Goal: Task Accomplishment & Management: Complete application form

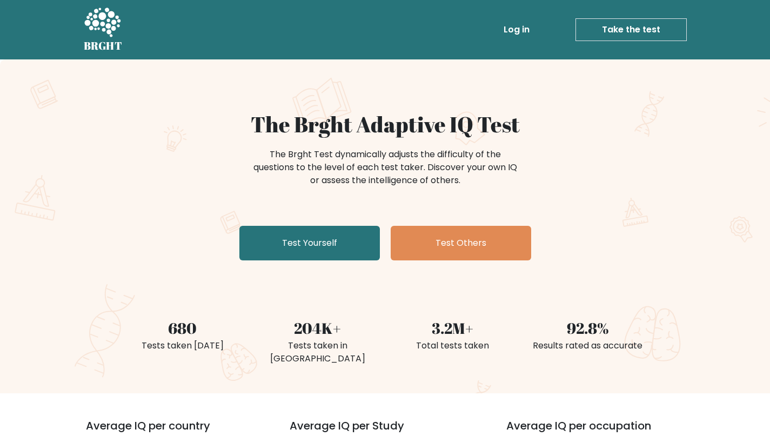
click at [643, 22] on link "Take the test" at bounding box center [631, 29] width 111 height 23
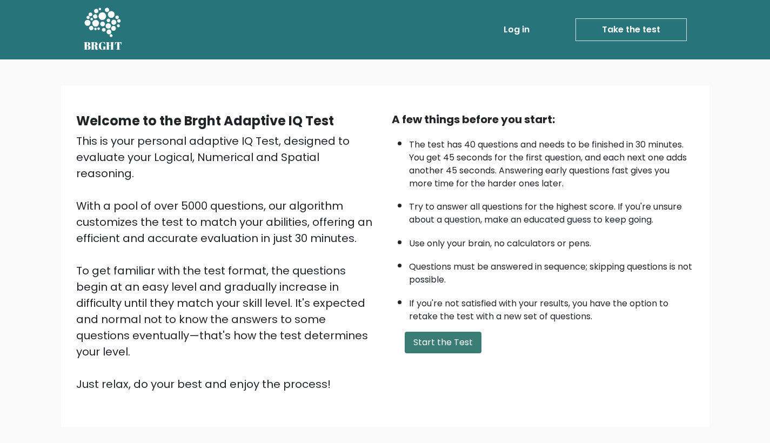
click at [449, 353] on button "Start the Test" at bounding box center [443, 343] width 77 height 22
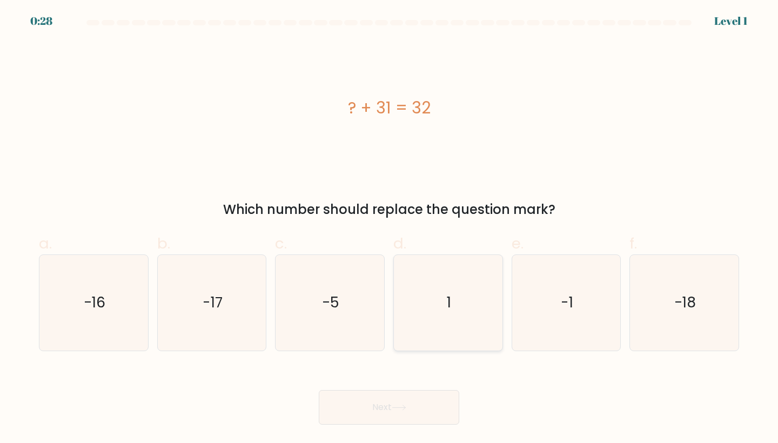
click at [459, 292] on icon "1" at bounding box center [448, 303] width 96 height 96
click at [390, 229] on input "d. 1" at bounding box center [389, 225] width 1 height 7
radio input "true"
click at [432, 405] on button "Next" at bounding box center [389, 407] width 140 height 35
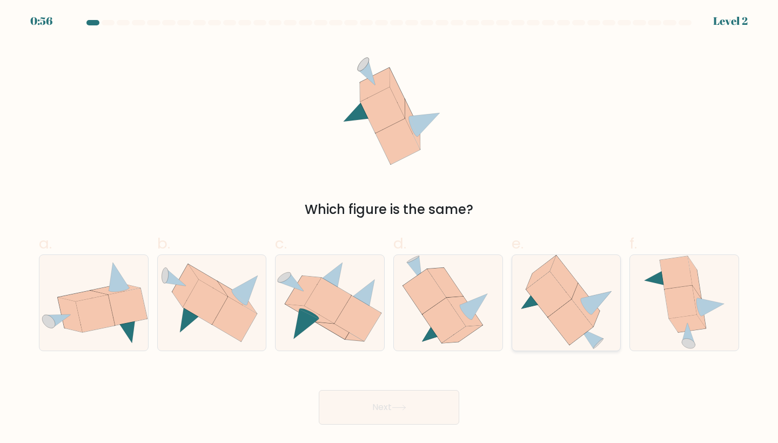
click at [589, 284] on icon at bounding box center [566, 303] width 101 height 96
click at [390, 229] on input "e." at bounding box center [389, 225] width 1 height 7
radio input "true"
click at [410, 406] on button "Next" at bounding box center [389, 407] width 140 height 35
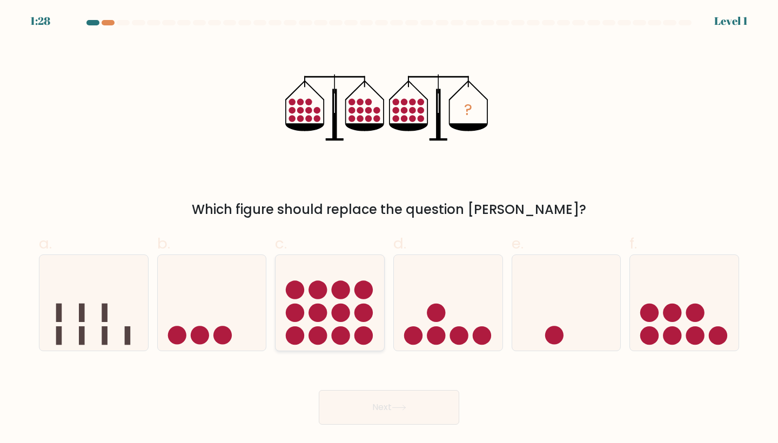
click at [356, 285] on circle at bounding box center [363, 290] width 18 height 18
click at [389, 229] on input "c." at bounding box center [389, 225] width 1 height 7
radio input "true"
click at [410, 418] on button "Next" at bounding box center [389, 407] width 140 height 35
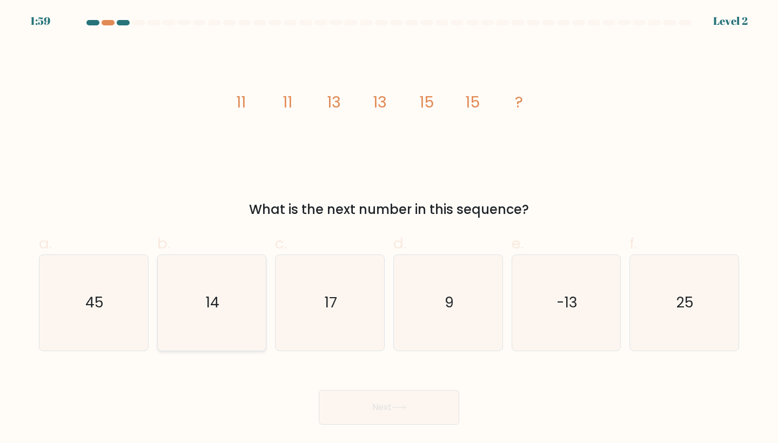
click at [260, 334] on icon "14" at bounding box center [212, 303] width 96 height 96
click at [389, 229] on input "b. 14" at bounding box center [389, 225] width 1 height 7
radio input "true"
click at [366, 319] on icon "17" at bounding box center [330, 303] width 96 height 96
click at [389, 229] on input "c. 17" at bounding box center [389, 225] width 1 height 7
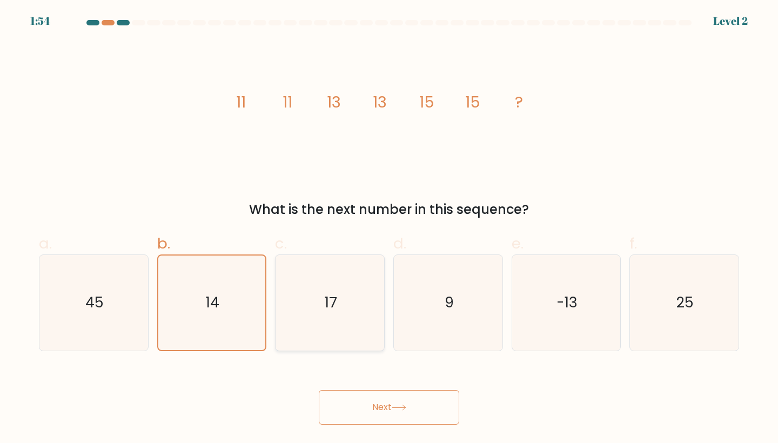
radio input "true"
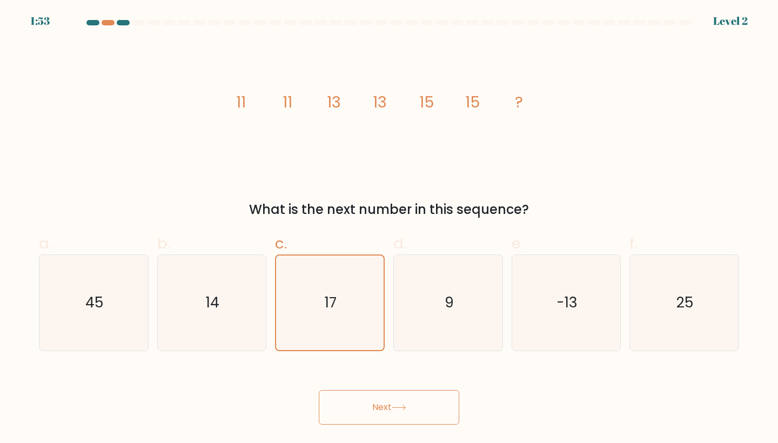
click at [396, 405] on icon at bounding box center [399, 408] width 15 height 6
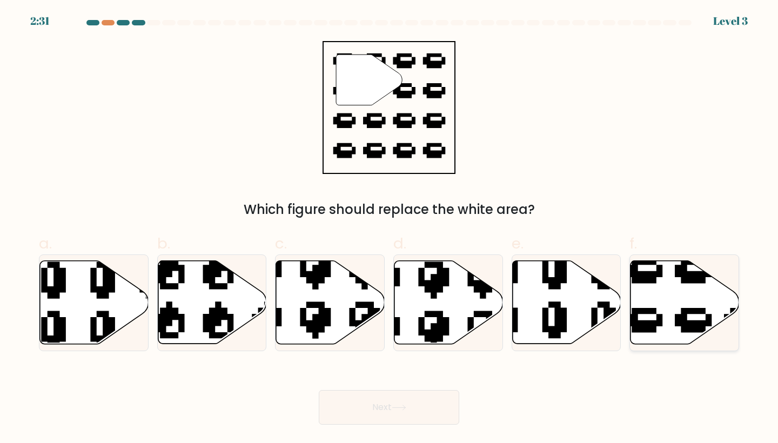
click at [641, 326] on icon at bounding box center [718, 345] width 184 height 172
click at [390, 229] on input "f." at bounding box center [389, 225] width 1 height 7
radio input "true"
click at [396, 407] on icon at bounding box center [398, 407] width 13 height 5
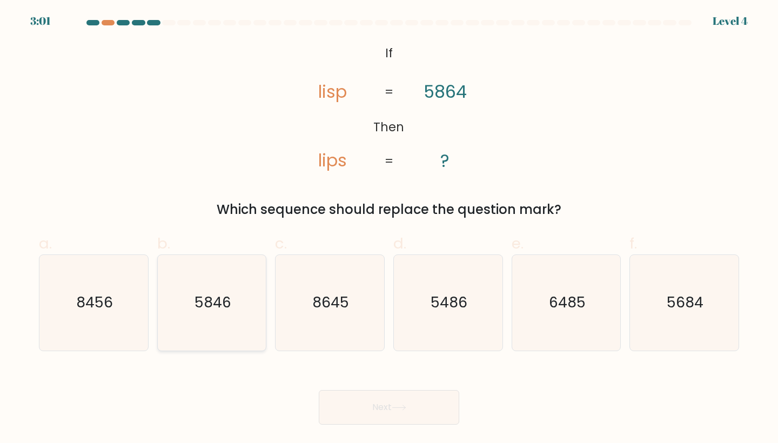
click at [220, 312] on text "5846" at bounding box center [213, 303] width 37 height 20
click at [389, 229] on input "b. 5846" at bounding box center [389, 225] width 1 height 7
radio input "true"
click at [421, 418] on button "Next" at bounding box center [389, 407] width 140 height 35
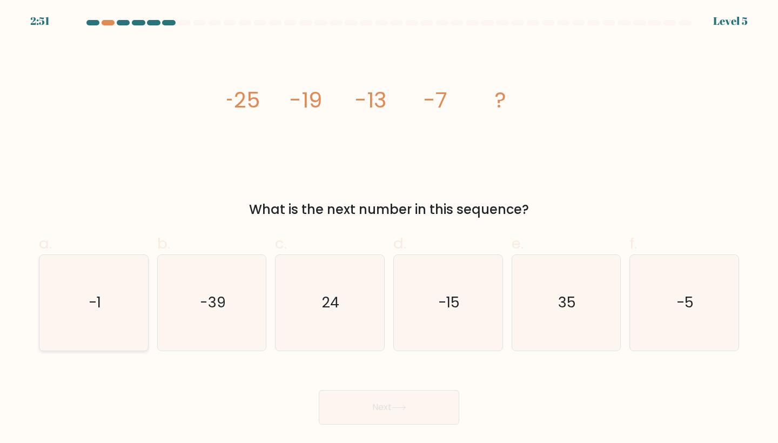
click at [65, 299] on icon "-1" at bounding box center [94, 303] width 96 height 96
click at [389, 229] on input "a. -1" at bounding box center [389, 225] width 1 height 7
radio input "true"
click at [436, 406] on button "Next" at bounding box center [389, 407] width 140 height 35
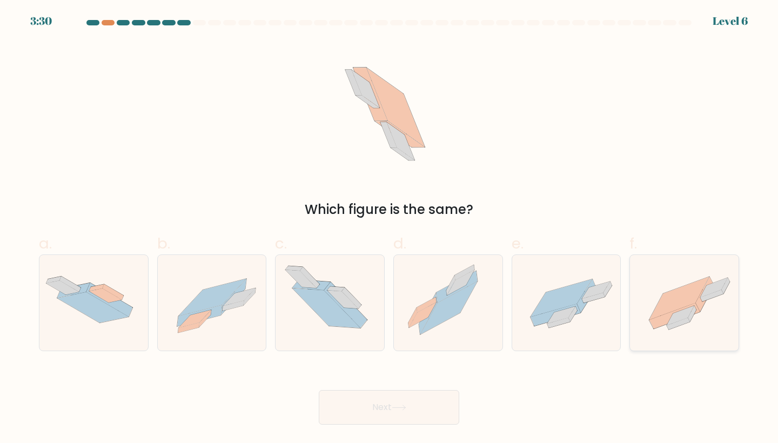
click at [699, 313] on icon at bounding box center [684, 302] width 109 height 81
click at [390, 229] on input "f." at bounding box center [389, 225] width 1 height 7
radio input "true"
click at [414, 419] on button "Next" at bounding box center [389, 407] width 140 height 35
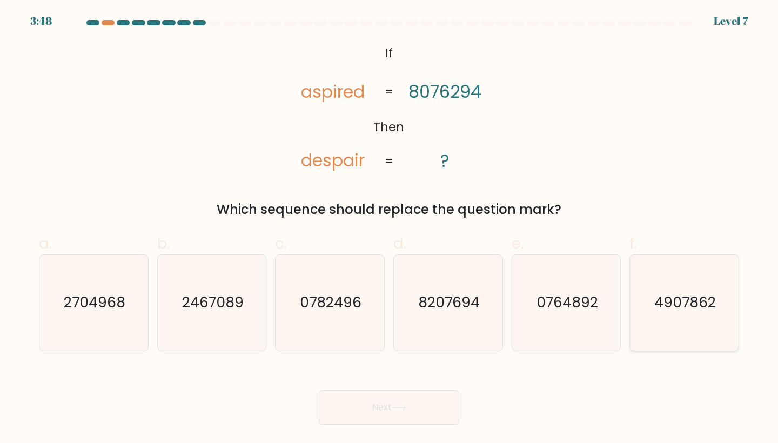
click at [691, 272] on icon "4907862" at bounding box center [685, 303] width 96 height 96
click at [390, 229] on input "f. 4907862" at bounding box center [389, 225] width 1 height 7
radio input "true"
click at [414, 410] on button "Next" at bounding box center [389, 407] width 140 height 35
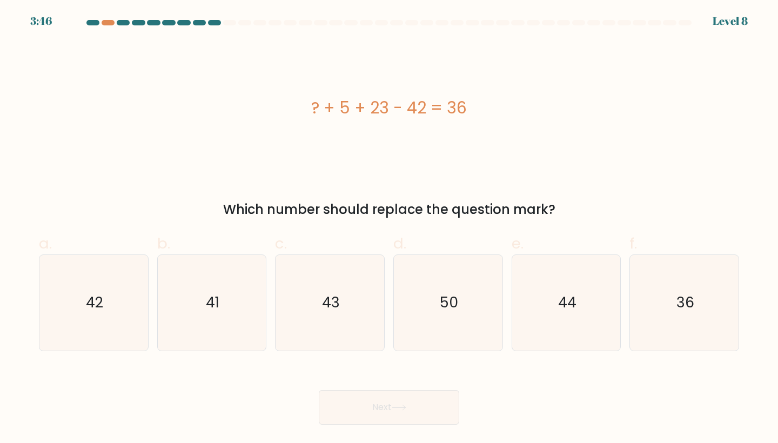
click at [413, 410] on button "Next" at bounding box center [389, 407] width 140 height 35
click at [484, 318] on icon "50" at bounding box center [448, 303] width 96 height 96
click at [390, 229] on input "d. 50" at bounding box center [389, 225] width 1 height 7
radio input "true"
click at [408, 402] on button "Next" at bounding box center [389, 407] width 140 height 35
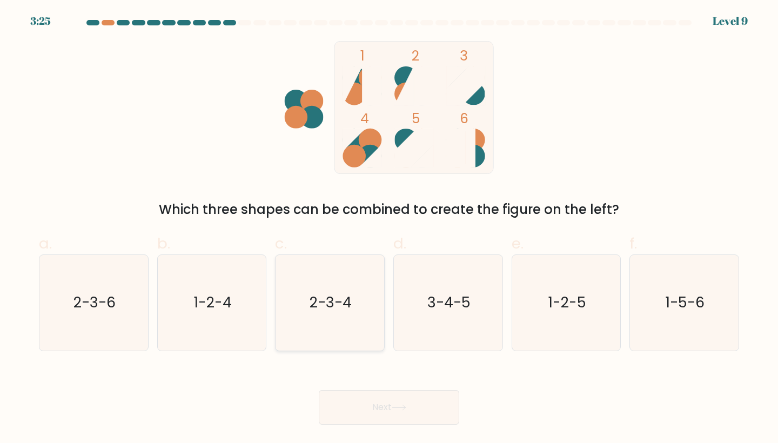
click at [335, 313] on icon "2-3-4" at bounding box center [330, 303] width 96 height 96
click at [389, 229] on input "c. 2-3-4" at bounding box center [389, 225] width 1 height 7
radio input "true"
click at [376, 411] on button "Next" at bounding box center [389, 407] width 140 height 35
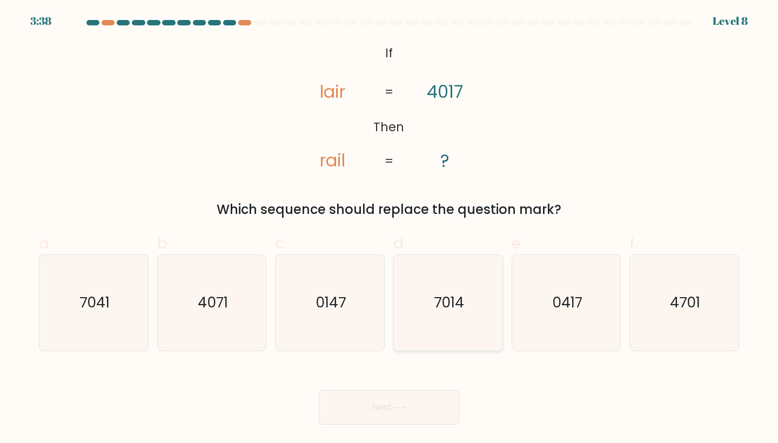
click at [464, 311] on text "7014" at bounding box center [449, 303] width 30 height 20
click at [390, 229] on input "d. 7014" at bounding box center [389, 225] width 1 height 7
radio input "true"
click at [416, 407] on button "Next" at bounding box center [389, 407] width 140 height 35
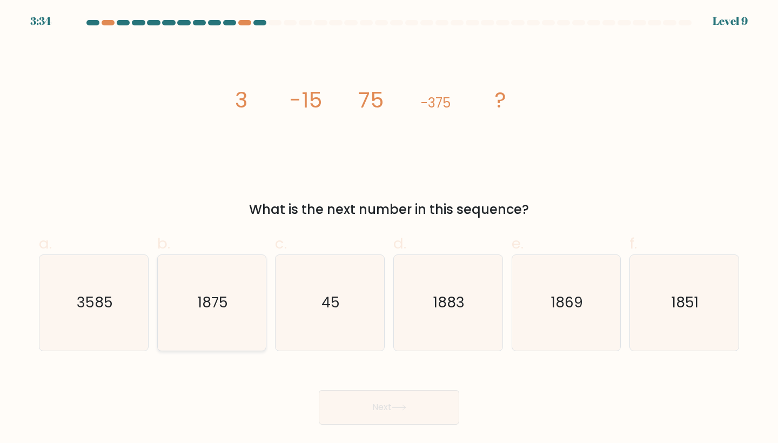
click at [241, 296] on icon "1875" at bounding box center [212, 303] width 96 height 96
click at [389, 229] on input "b. 1875" at bounding box center [389, 225] width 1 height 7
radio input "true"
click at [424, 418] on button "Next" at bounding box center [389, 407] width 140 height 35
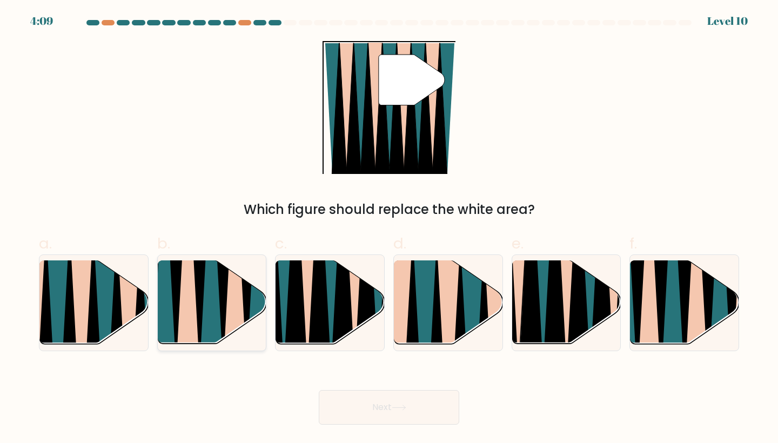
click at [163, 323] on icon at bounding box center [164, 261] width 24 height 217
click at [389, 229] on input "b." at bounding box center [389, 225] width 1 height 7
radio input "true"
click at [284, 305] on icon at bounding box center [284, 259] width 24 height 217
click at [389, 229] on input "c." at bounding box center [389, 225] width 1 height 7
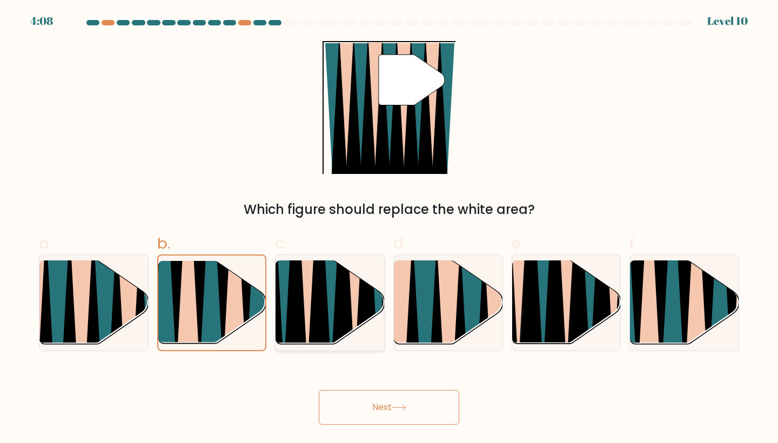
radio input "true"
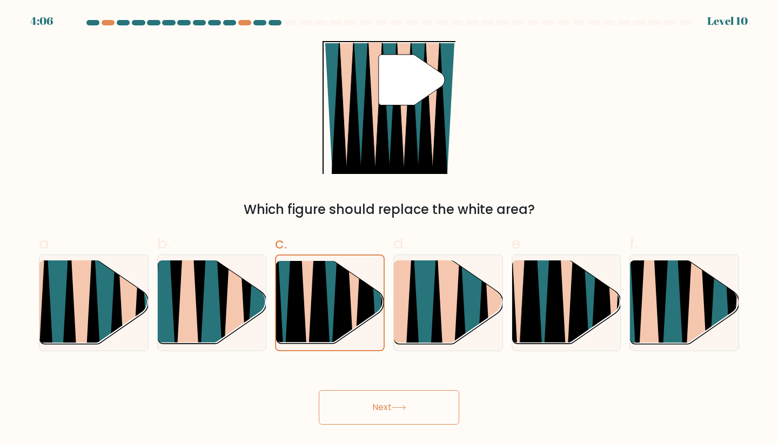
click at [357, 406] on button "Next" at bounding box center [389, 407] width 140 height 35
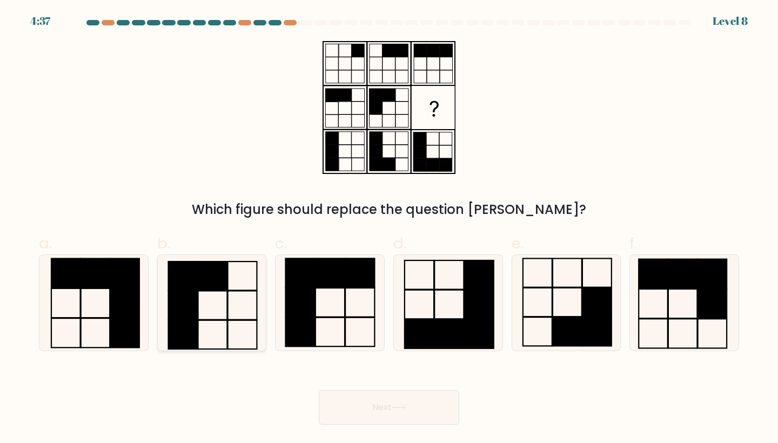
click at [245, 295] on icon at bounding box center [212, 303] width 96 height 96
click at [389, 229] on input "b." at bounding box center [389, 225] width 1 height 7
radio input "true"
click at [389, 394] on button "Next" at bounding box center [389, 407] width 140 height 35
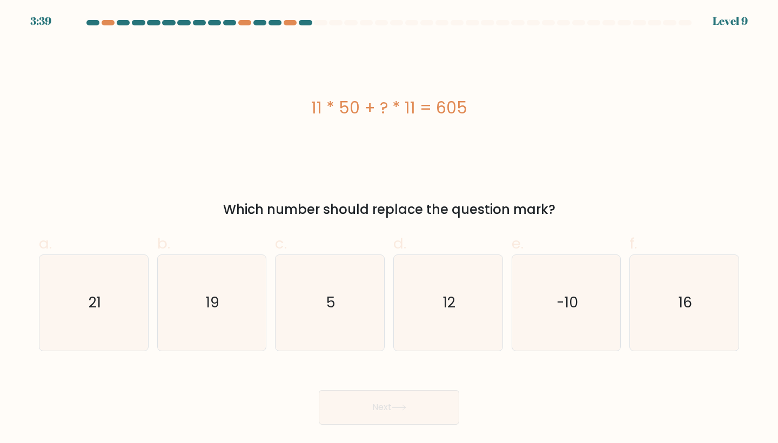
click at [325, 241] on label "c. 5" at bounding box center [330, 291] width 110 height 119
click at [389, 229] on input "c. 5" at bounding box center [389, 225] width 1 height 7
radio input "true"
click at [364, 412] on button "Next" at bounding box center [389, 407] width 140 height 35
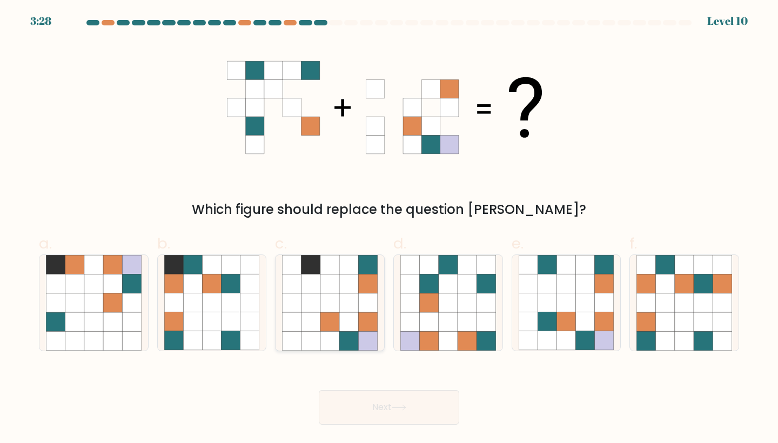
click at [306, 330] on icon at bounding box center [311, 321] width 19 height 19
click at [389, 229] on input "c." at bounding box center [389, 225] width 1 height 7
radio input "true"
click at [397, 424] on button "Next" at bounding box center [389, 407] width 140 height 35
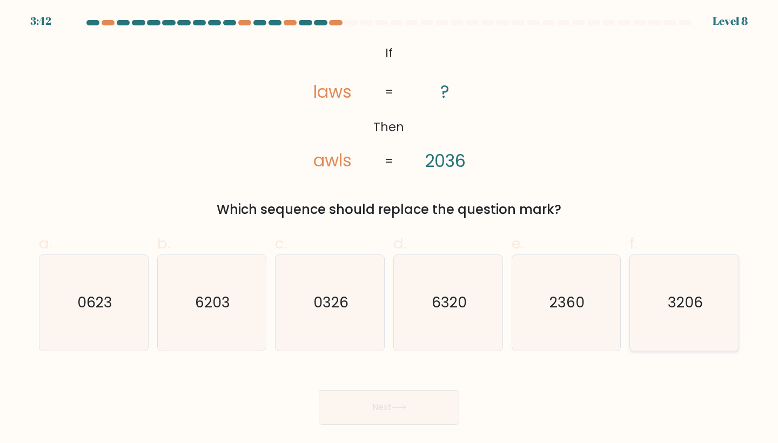
click at [664, 297] on icon "3206" at bounding box center [685, 303] width 96 height 96
click at [390, 229] on input "f. 3206" at bounding box center [389, 225] width 1 height 7
radio input "true"
click at [438, 404] on button "Next" at bounding box center [389, 407] width 140 height 35
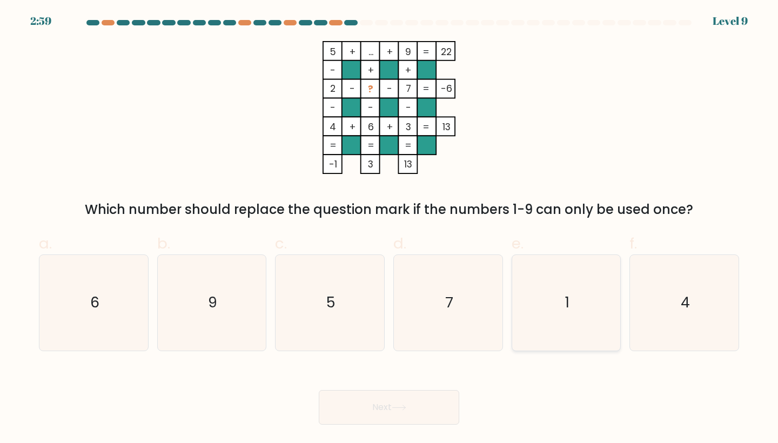
click at [586, 284] on icon "1" at bounding box center [567, 303] width 96 height 96
click at [390, 229] on input "e. 1" at bounding box center [389, 225] width 1 height 7
radio input "true"
click at [400, 393] on button "Next" at bounding box center [389, 407] width 140 height 35
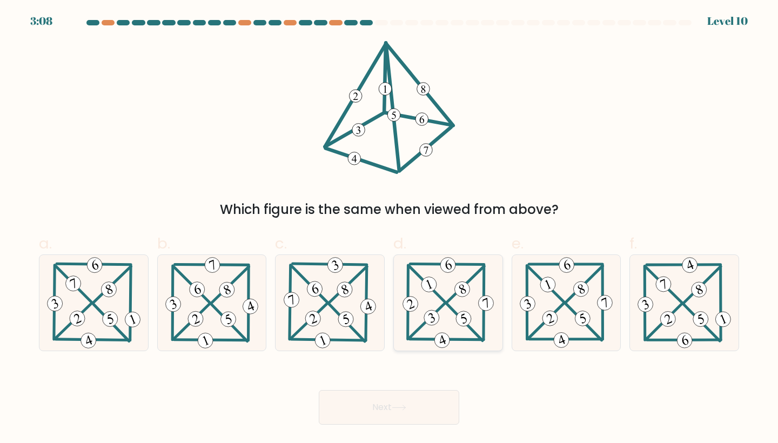
click at [459, 296] on 825 at bounding box center [461, 289] width 19 height 19
click at [390, 229] on input "d." at bounding box center [389, 225] width 1 height 7
radio input "true"
click at [407, 395] on button "Next" at bounding box center [389, 407] width 140 height 35
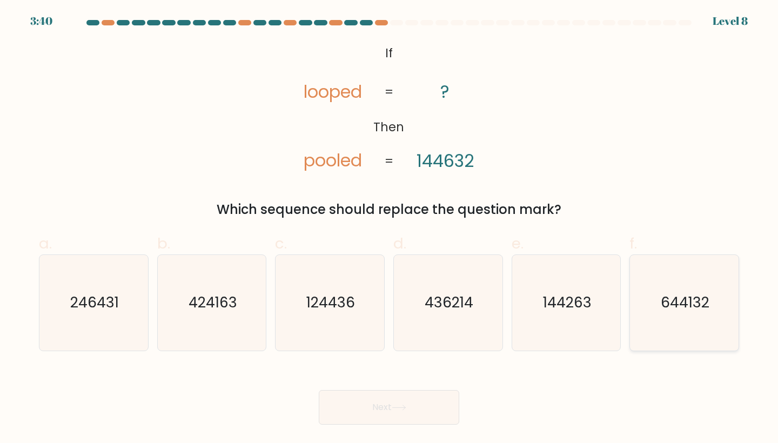
click at [694, 313] on icon "644132" at bounding box center [685, 303] width 96 height 96
click at [390, 229] on input "f. 644132" at bounding box center [389, 225] width 1 height 7
radio input "true"
click at [378, 406] on button "Next" at bounding box center [389, 407] width 140 height 35
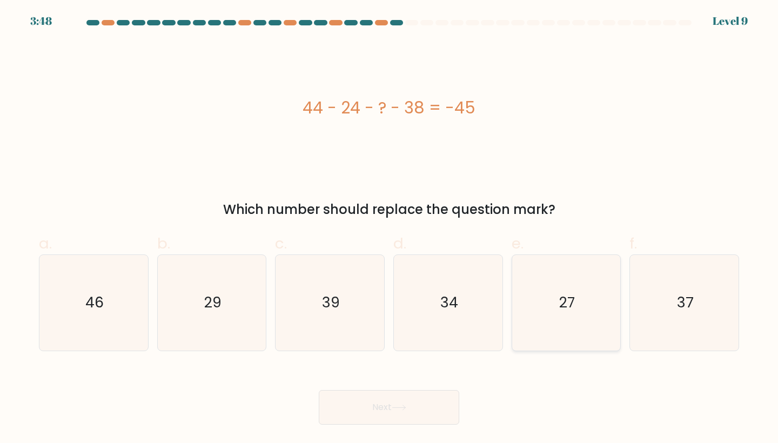
click at [608, 296] on icon "27" at bounding box center [567, 303] width 96 height 96
click at [390, 229] on input "e. 27" at bounding box center [389, 225] width 1 height 7
radio input "true"
click at [376, 415] on button "Next" at bounding box center [389, 407] width 140 height 35
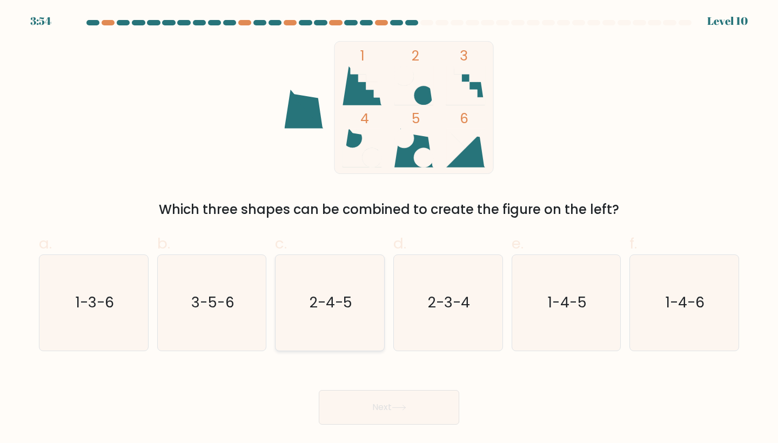
click at [320, 325] on icon "2-4-5" at bounding box center [330, 303] width 96 height 96
click at [389, 229] on input "c. 2-4-5" at bounding box center [389, 225] width 1 height 7
radio input "true"
click at [360, 398] on button "Next" at bounding box center [389, 407] width 140 height 35
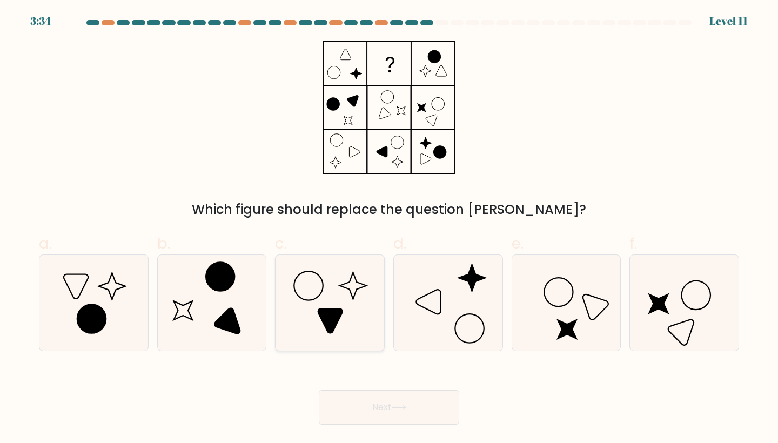
click at [305, 313] on icon at bounding box center [330, 303] width 96 height 96
click at [389, 229] on input "c." at bounding box center [389, 225] width 1 height 7
radio input "true"
click at [411, 409] on button "Next" at bounding box center [389, 407] width 140 height 35
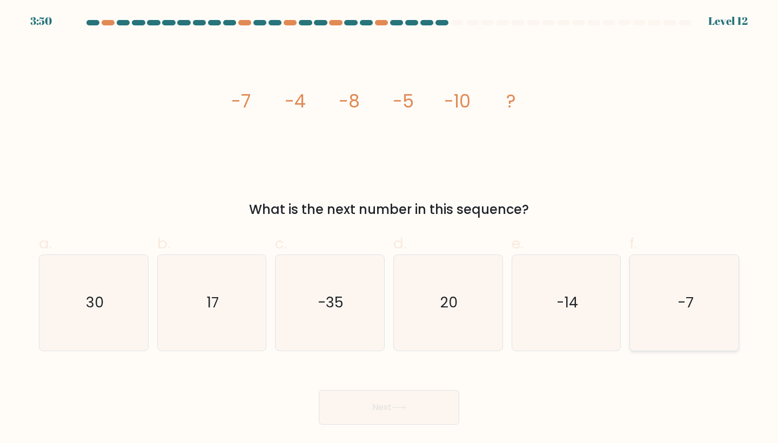
click at [655, 313] on icon "-7" at bounding box center [685, 303] width 96 height 96
click at [390, 229] on input "f. -7" at bounding box center [389, 225] width 1 height 7
radio input "true"
click at [402, 422] on button "Next" at bounding box center [389, 407] width 140 height 35
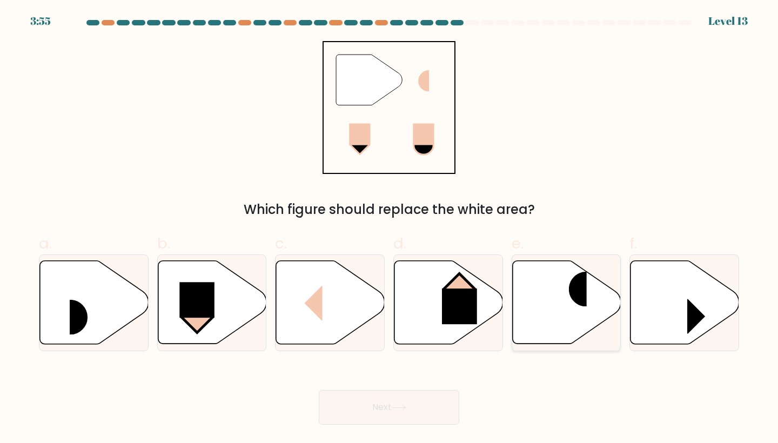
click at [591, 319] on icon at bounding box center [566, 302] width 109 height 83
click at [390, 229] on input "e." at bounding box center [389, 225] width 1 height 7
radio input "true"
click at [564, 289] on rect at bounding box center [569, 289] width 36 height 35
click at [390, 229] on input "e." at bounding box center [389, 225] width 1 height 7
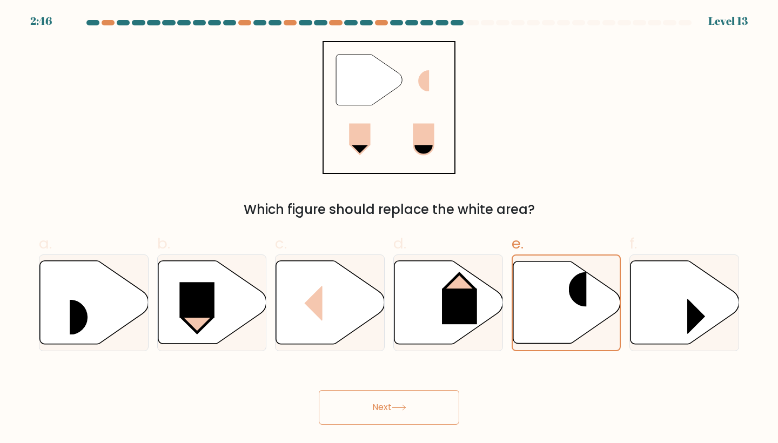
click at [412, 411] on button "Next" at bounding box center [389, 407] width 140 height 35
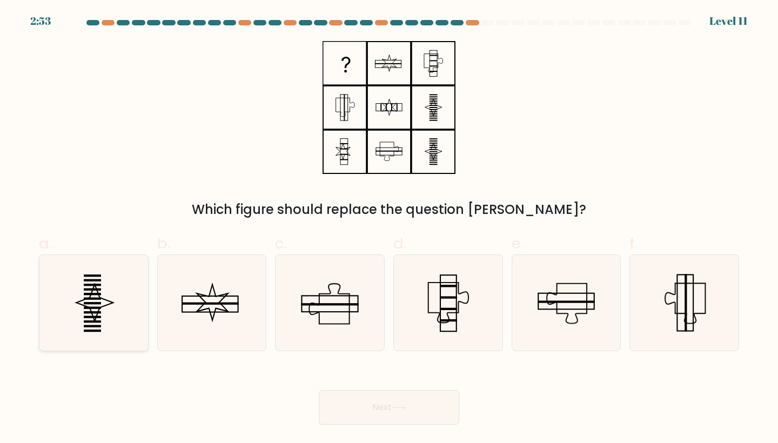
click at [110, 271] on icon at bounding box center [94, 303] width 96 height 96
click at [389, 229] on input "a." at bounding box center [389, 225] width 1 height 7
radio input "true"
click at [396, 412] on button "Next" at bounding box center [389, 407] width 140 height 35
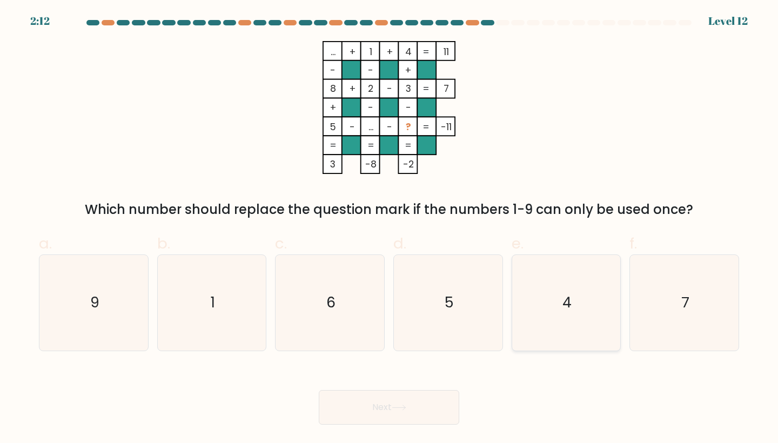
click at [586, 272] on icon "4" at bounding box center [567, 303] width 96 height 96
click at [390, 229] on input "e. 4" at bounding box center [389, 225] width 1 height 7
radio input "true"
click at [414, 403] on button "Next" at bounding box center [389, 407] width 140 height 35
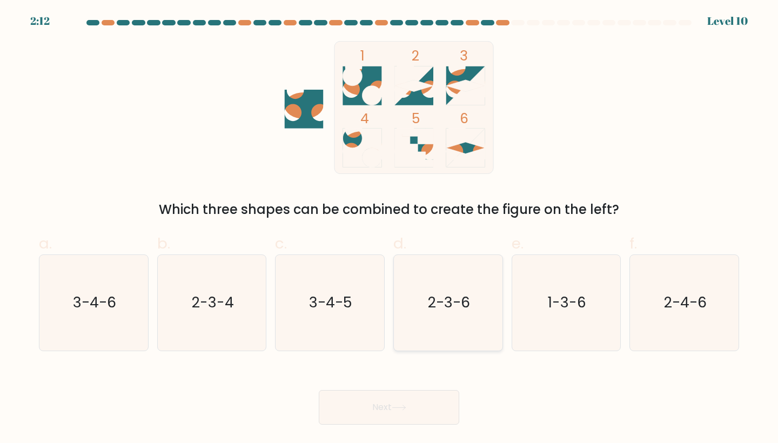
click at [454, 318] on icon "2-3-6" at bounding box center [448, 303] width 96 height 96
click at [390, 229] on input "d. 2-3-6" at bounding box center [389, 225] width 1 height 7
radio input "true"
click at [424, 412] on button "Next" at bounding box center [389, 407] width 140 height 35
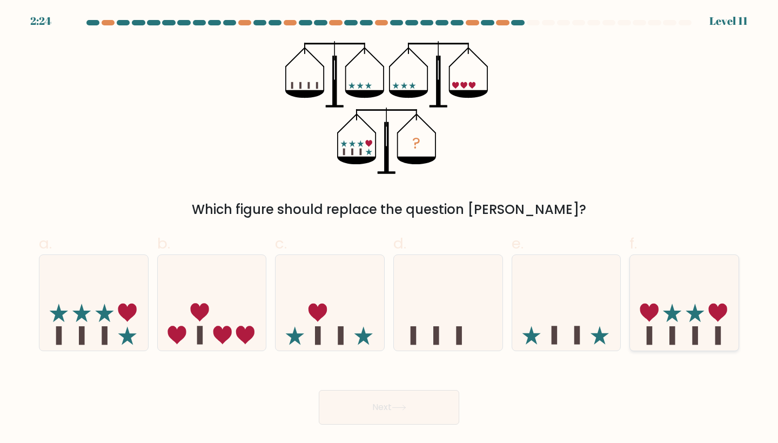
click at [710, 333] on icon at bounding box center [684, 303] width 109 height 90
click at [390, 229] on input "f." at bounding box center [389, 225] width 1 height 7
radio input "true"
click at [126, 322] on icon at bounding box center [93, 303] width 109 height 90
click at [389, 229] on input "a." at bounding box center [389, 225] width 1 height 7
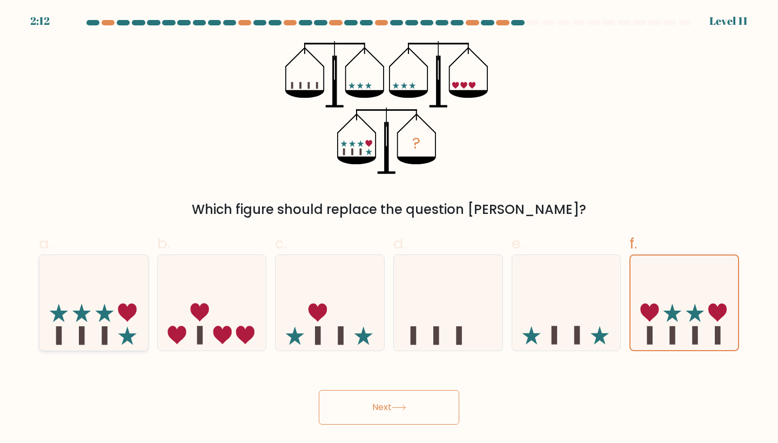
radio input "true"
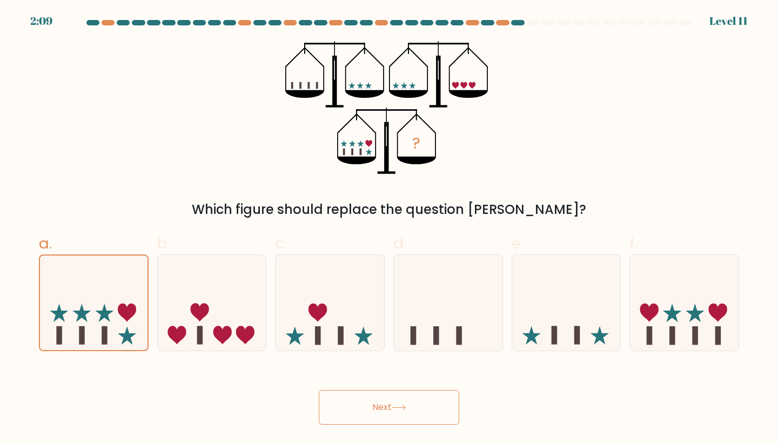
click at [381, 416] on button "Next" at bounding box center [389, 407] width 140 height 35
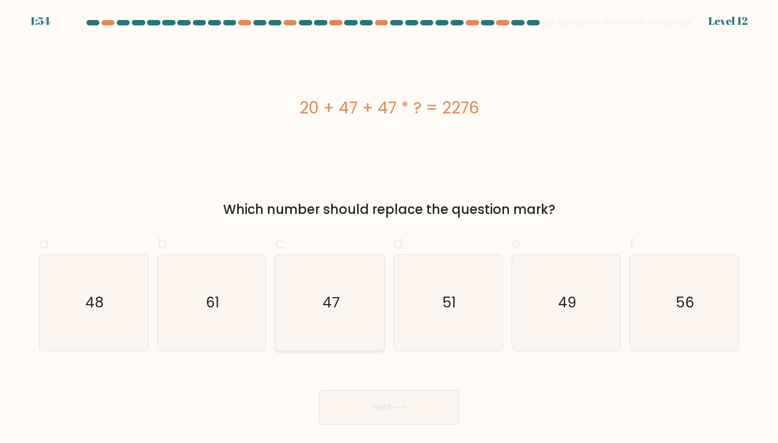
click at [306, 324] on icon "47" at bounding box center [330, 303] width 96 height 96
click at [389, 229] on input "c. 47" at bounding box center [389, 225] width 1 height 7
radio input "true"
click at [372, 417] on button "Next" at bounding box center [389, 407] width 140 height 35
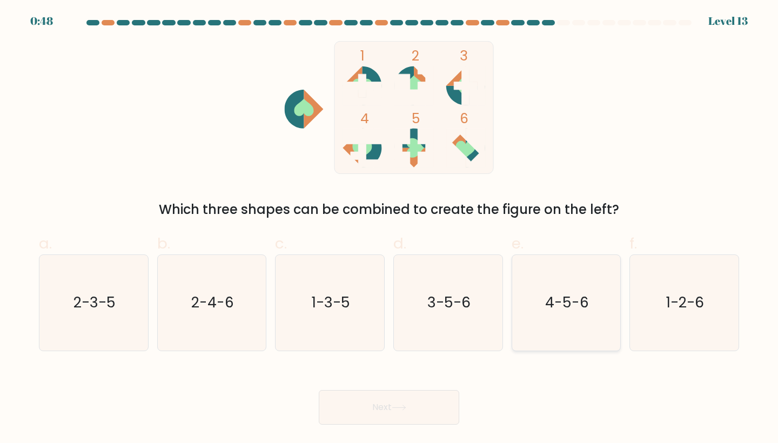
click at [580, 330] on icon "4-5-6" at bounding box center [567, 303] width 96 height 96
click at [390, 229] on input "e. 4-5-6" at bounding box center [389, 225] width 1 height 7
radio input "true"
click at [423, 405] on button "Next" at bounding box center [389, 407] width 140 height 35
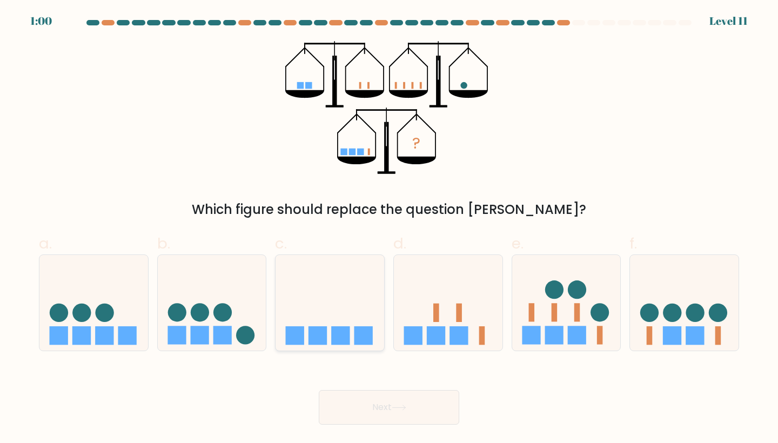
click at [320, 323] on icon at bounding box center [330, 303] width 109 height 90
click at [389, 229] on input "c." at bounding box center [389, 225] width 1 height 7
radio input "true"
click at [369, 408] on button "Next" at bounding box center [389, 407] width 140 height 35
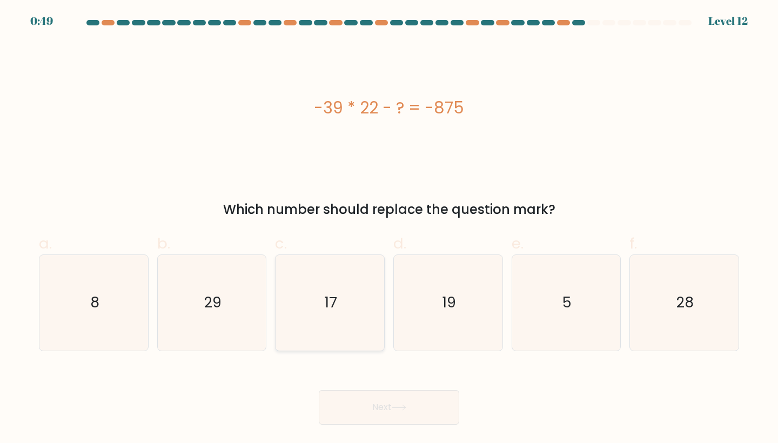
click at [339, 289] on icon "17" at bounding box center [330, 303] width 96 height 96
click at [389, 229] on input "c. 17" at bounding box center [389, 225] width 1 height 7
radio input "true"
click at [371, 411] on button "Next" at bounding box center [389, 407] width 140 height 35
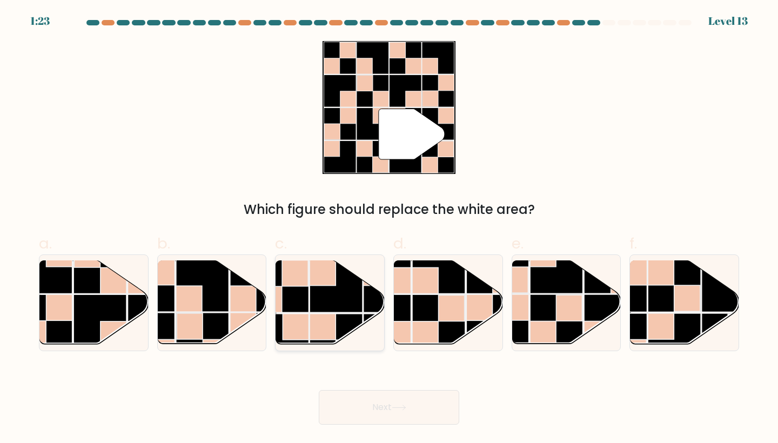
click at [358, 311] on rect at bounding box center [336, 285] width 53 height 53
click at [389, 229] on input "c." at bounding box center [389, 225] width 1 height 7
radio input "true"
click at [414, 417] on button "Next" at bounding box center [389, 407] width 140 height 35
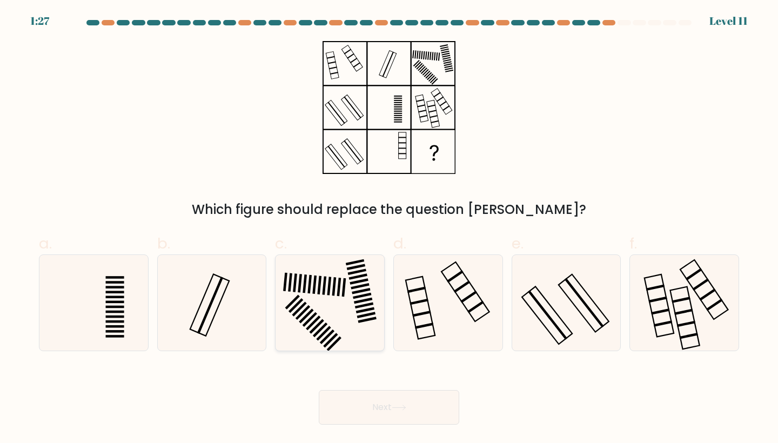
click at [344, 304] on icon at bounding box center [330, 303] width 96 height 96
click at [389, 229] on input "c." at bounding box center [389, 225] width 1 height 7
radio input "true"
click at [384, 416] on button "Next" at bounding box center [389, 407] width 140 height 35
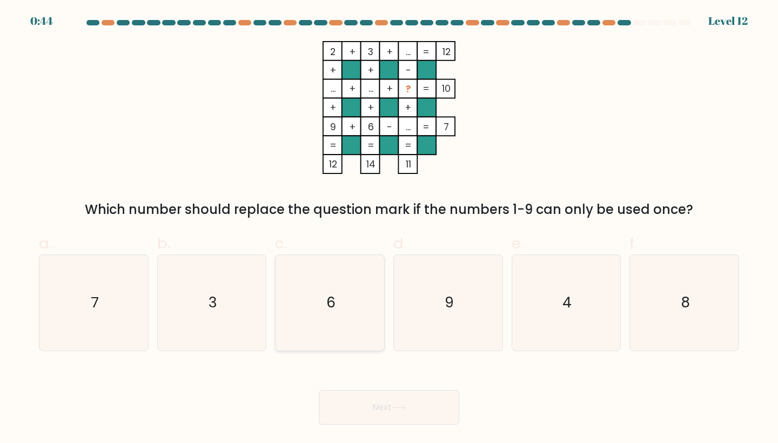
click at [326, 273] on icon "6" at bounding box center [330, 303] width 96 height 96
click at [389, 229] on input "c. 6" at bounding box center [389, 225] width 1 height 7
radio input "true"
click at [390, 421] on button "Next" at bounding box center [389, 407] width 140 height 35
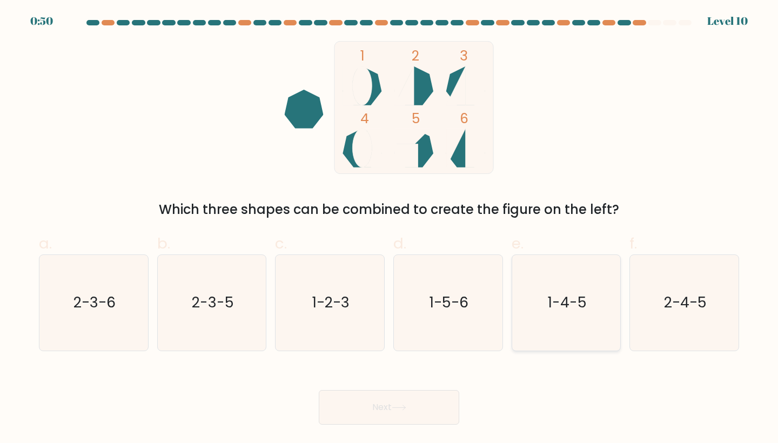
click at [563, 277] on icon "1-4-5" at bounding box center [567, 303] width 96 height 96
click at [390, 229] on input "e. 1-4-5" at bounding box center [389, 225] width 1 height 7
radio input "true"
click at [414, 399] on button "Next" at bounding box center [389, 407] width 140 height 35
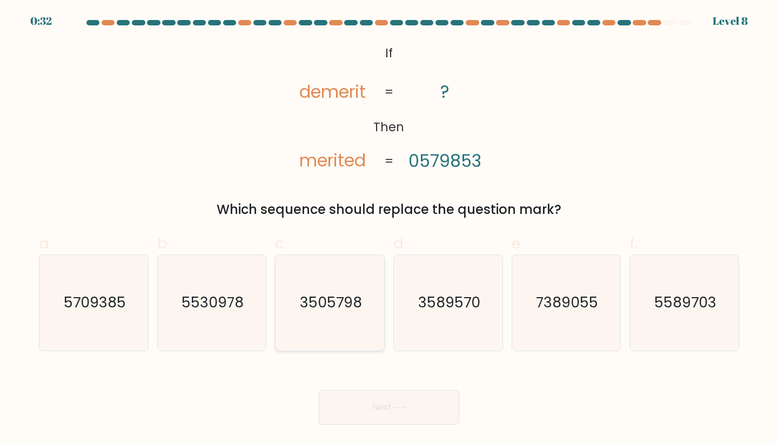
click at [333, 292] on icon "3505798" at bounding box center [330, 303] width 96 height 96
click at [389, 229] on input "c. 3505798" at bounding box center [389, 225] width 1 height 7
radio input "true"
click at [413, 400] on button "Next" at bounding box center [389, 407] width 140 height 35
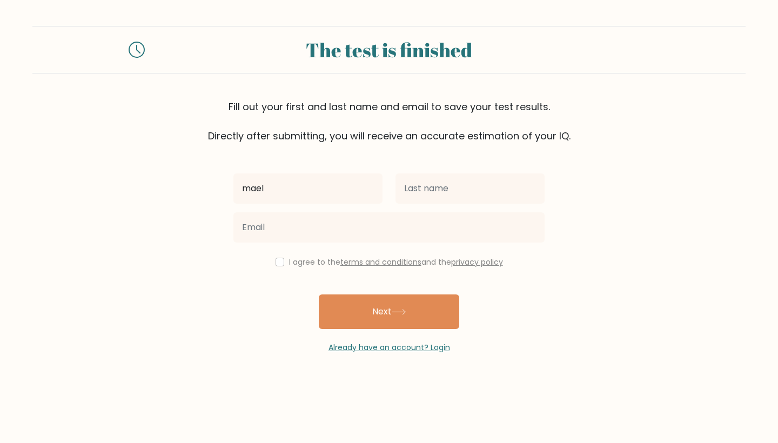
type input "mael"
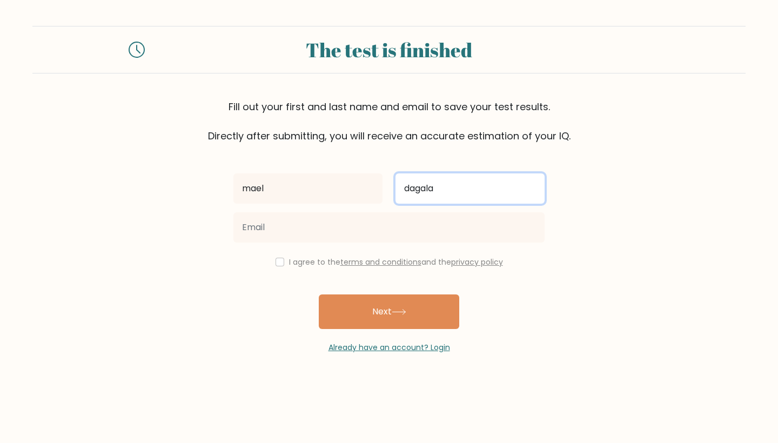
type input "dagala"
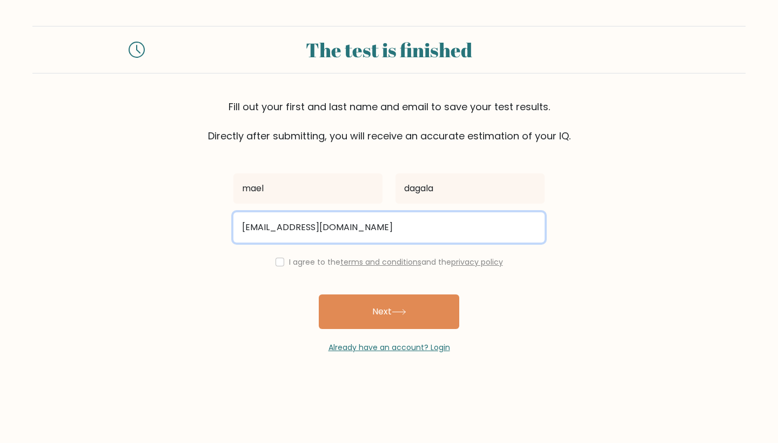
type input "maelong6969@gmail.com"
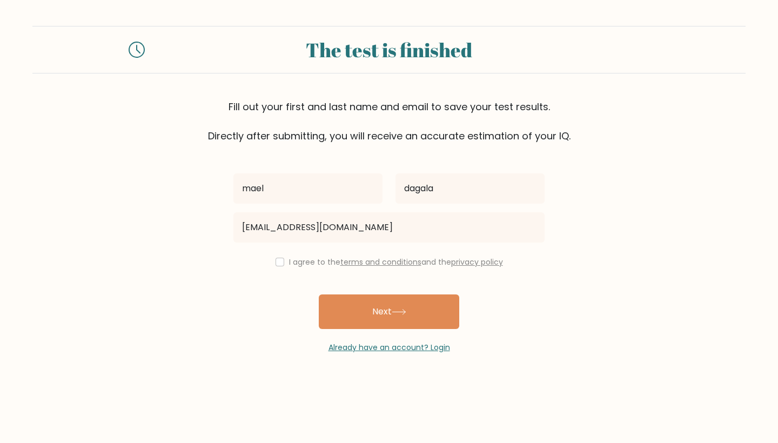
click at [278, 269] on div "I agree to the terms and conditions and the privacy policy" at bounding box center [389, 262] width 324 height 13
click at [277, 263] on input "checkbox" at bounding box center [280, 262] width 9 height 9
checkbox input "true"
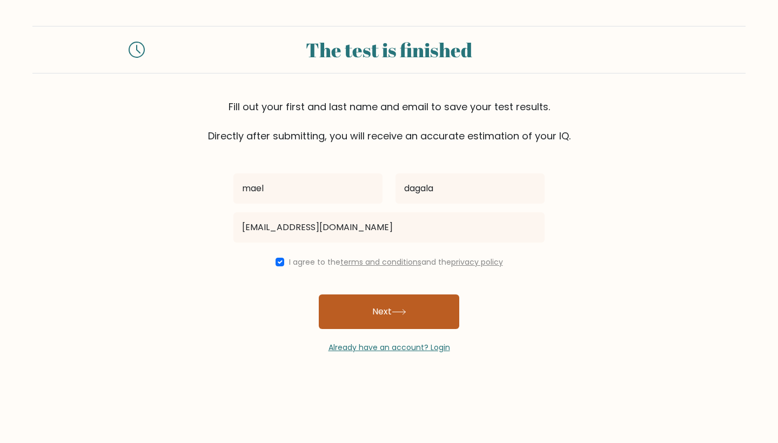
click at [380, 312] on button "Next" at bounding box center [389, 312] width 140 height 35
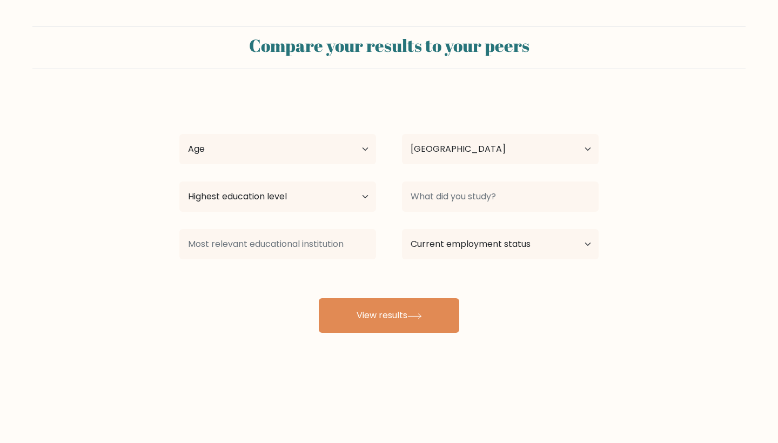
select select "PH"
select select "18_24"
click at [290, 176] on div "mael dagala Age Under 18 years old 18-24 years old 25-34 years old 35-44 years …" at bounding box center [389, 214] width 432 height 238
select select "bachelors_degree"
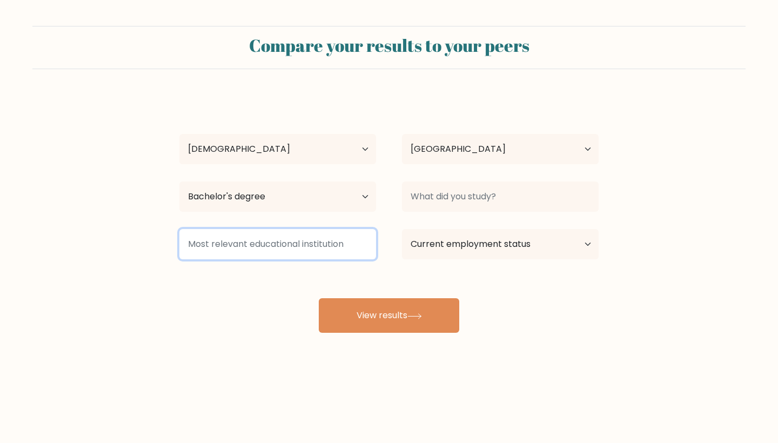
click at [330, 243] on input at bounding box center [277, 244] width 197 height 30
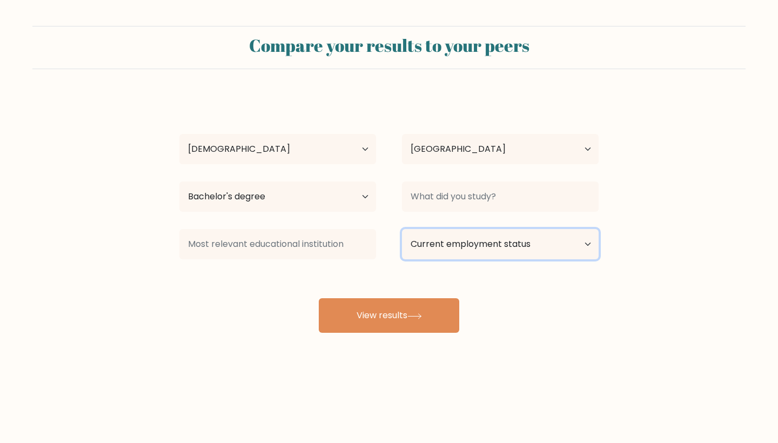
select select "student"
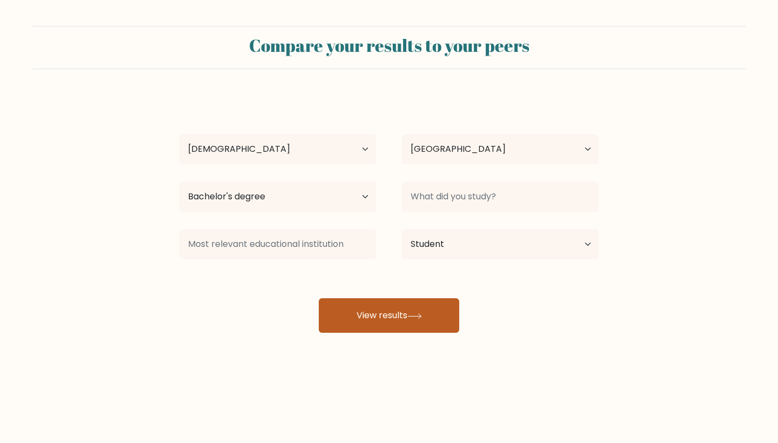
click at [446, 324] on button "View results" at bounding box center [389, 315] width 140 height 35
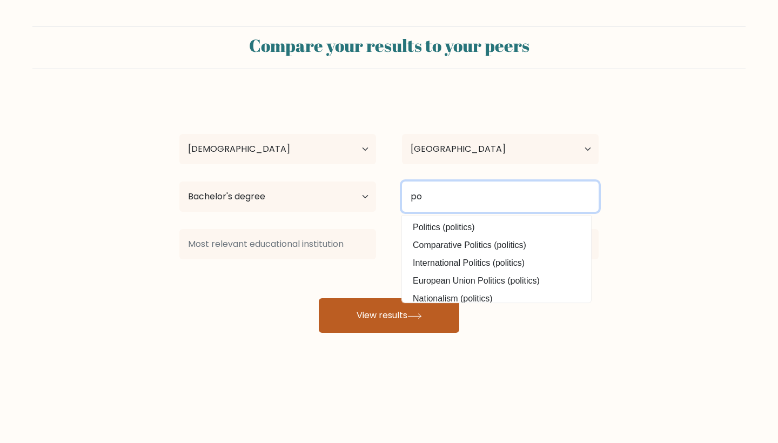
type input "p"
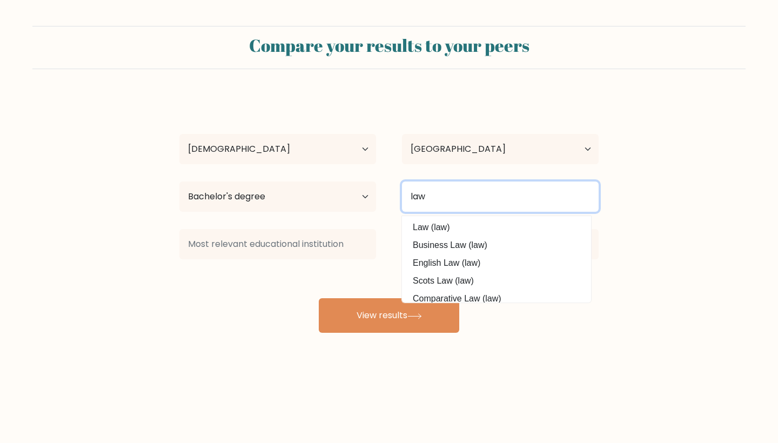
type input "law"
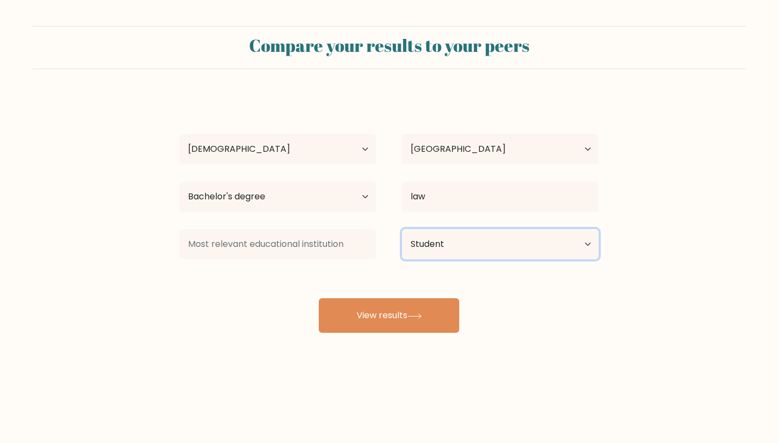
select select "other"
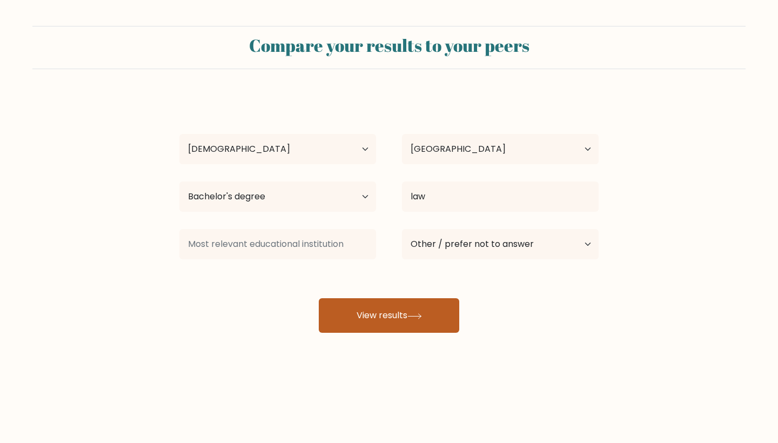
click at [429, 307] on button "View results" at bounding box center [389, 315] width 140 height 35
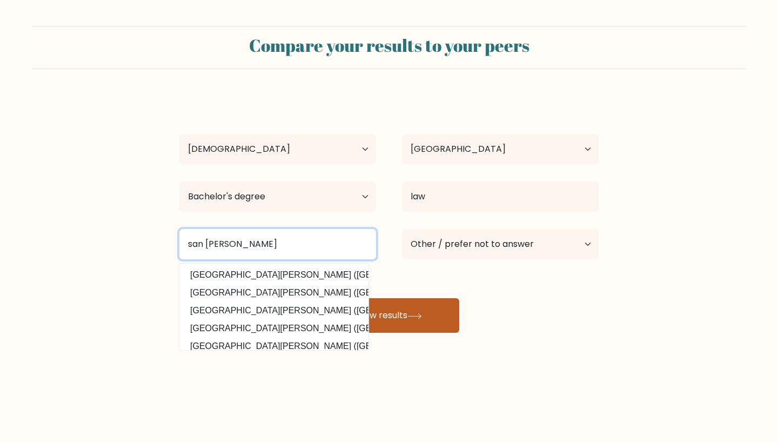
type input "san carlos"
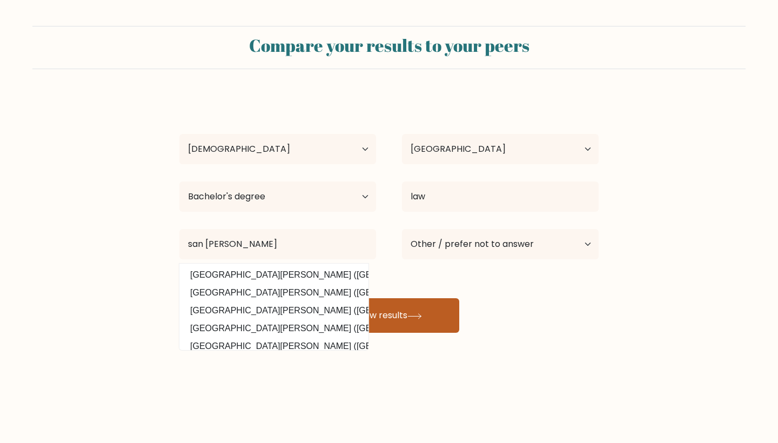
click at [429, 310] on button "View results" at bounding box center [389, 315] width 140 height 35
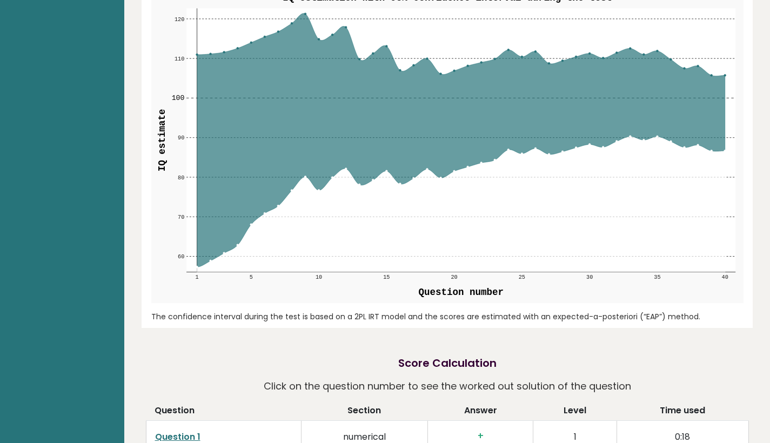
scroll to position [1109, 0]
